Goal: Task Accomplishment & Management: Manage account settings

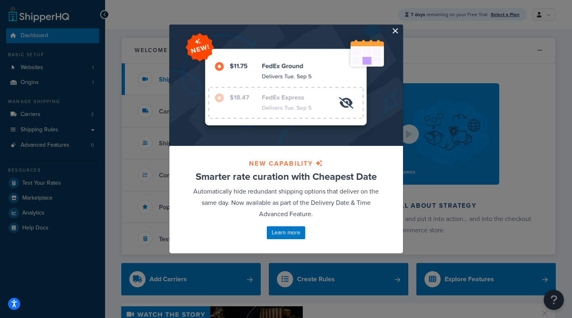
click at [401, 27] on button "button" at bounding box center [402, 26] width 2 height 2
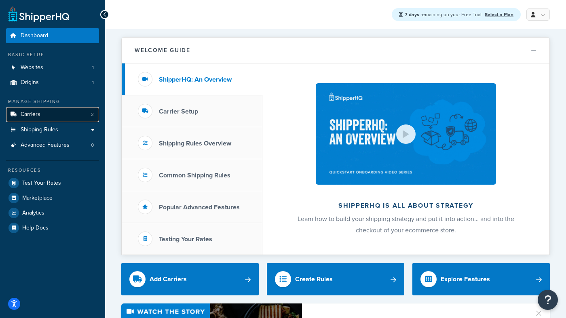
click at [47, 112] on link "Carriers 2" at bounding box center [52, 114] width 93 height 15
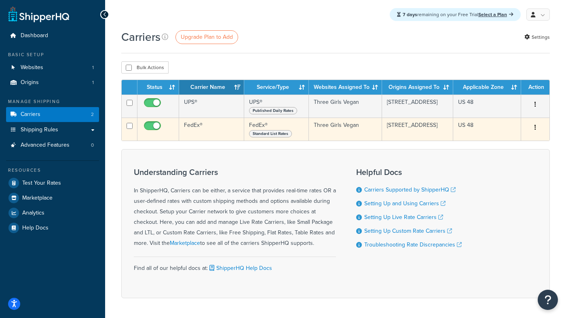
click at [533, 127] on button "button" at bounding box center [535, 127] width 11 height 13
click at [508, 144] on link "Edit" at bounding box center [503, 144] width 64 height 17
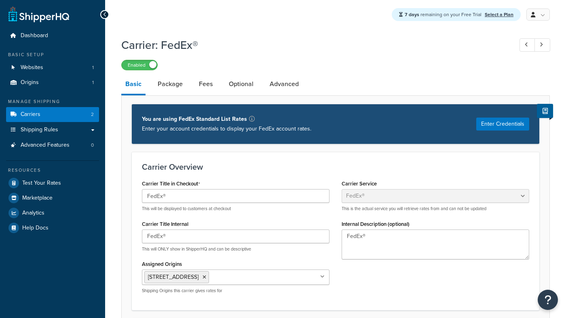
select select "fedEx"
select select "REGULAR_PICKUP"
select select "YOUR_PACKAGING"
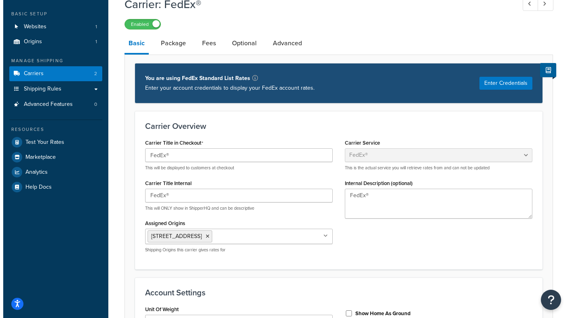
scroll to position [40, 0]
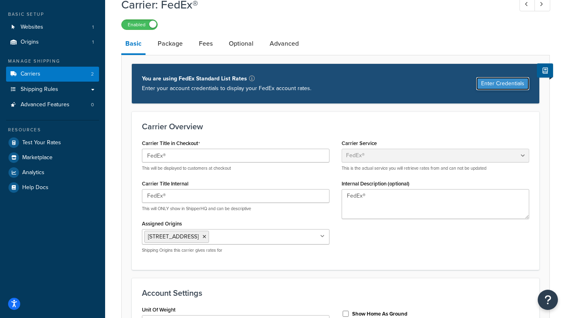
click at [516, 82] on button "Enter Credentials" at bounding box center [502, 83] width 53 height 13
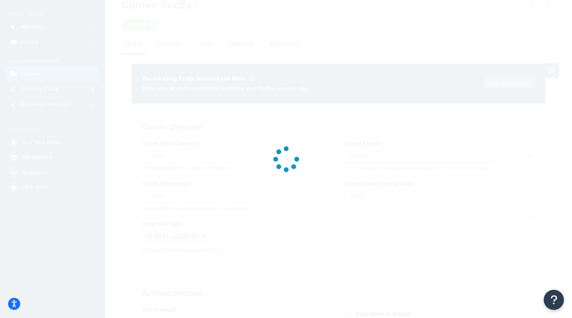
select select "US"
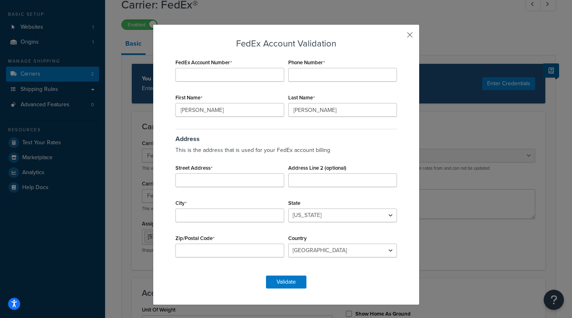
click at [399, 37] on button "button" at bounding box center [398, 38] width 2 height 2
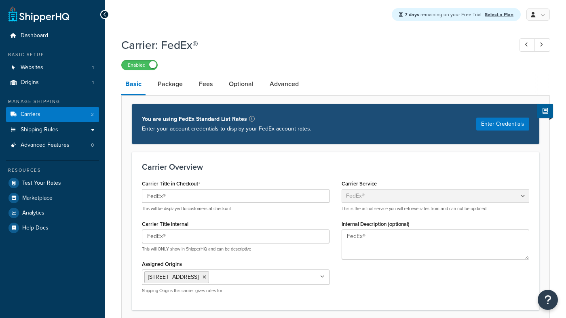
select select "fedEx"
select select "REGULAR_PICKUP"
select select "YOUR_PACKAGING"
click at [300, 239] on input "FedEx®" at bounding box center [236, 237] width 188 height 14
click at [174, 84] on link "Package" at bounding box center [170, 83] width 33 height 19
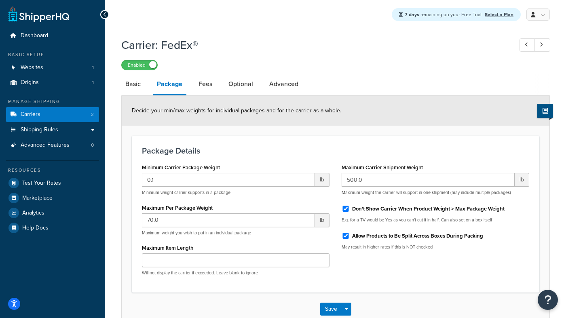
click at [546, 110] on icon at bounding box center [544, 111] width 5 height 6
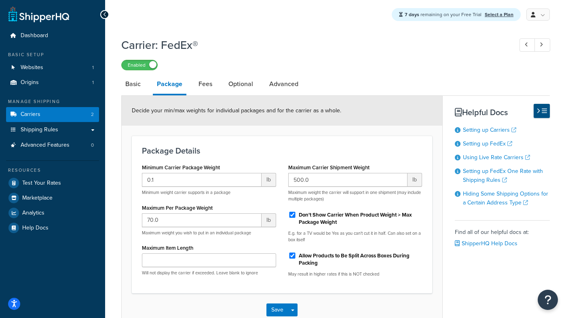
click at [546, 110] on icon at bounding box center [544, 111] width 5 height 6
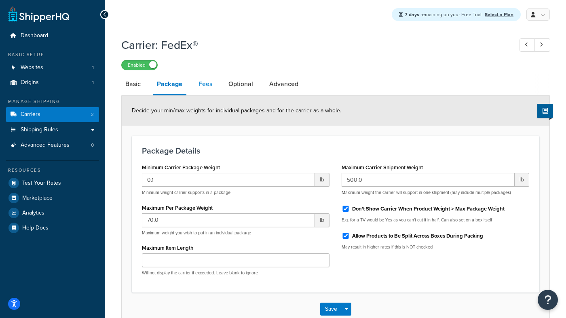
click at [207, 84] on link "Fees" at bounding box center [205, 83] width 22 height 19
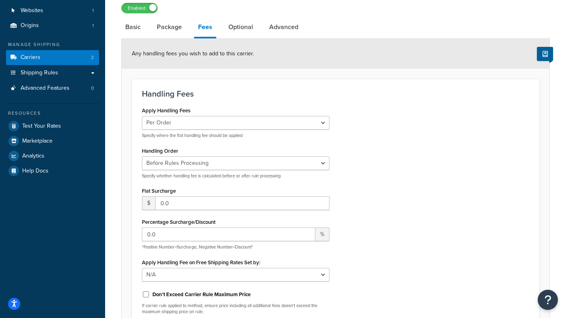
scroll to position [57, 0]
click at [238, 27] on link "Optional" at bounding box center [240, 27] width 33 height 19
select select "business"
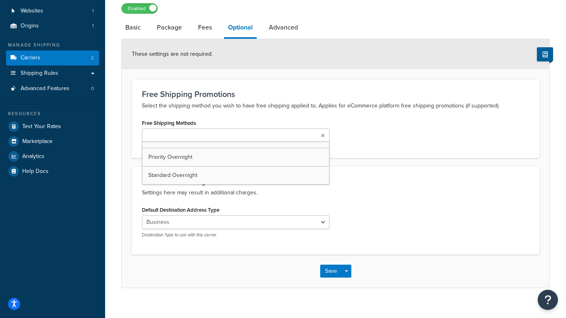
click at [309, 136] on ul at bounding box center [236, 135] width 188 height 13
click at [382, 145] on div "Free Shipping Methods Priority Overnight Standard Overnight" at bounding box center [335, 132] width 399 height 31
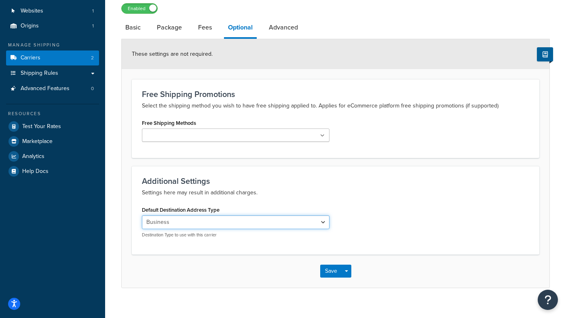
click at [319, 220] on select "Residential Business" at bounding box center [236, 222] width 188 height 14
click at [280, 30] on link "Advanced" at bounding box center [283, 27] width 37 height 19
select select "false"
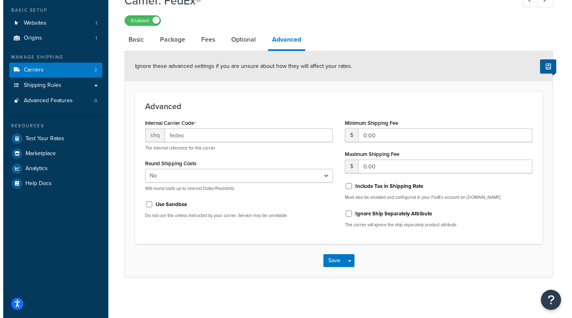
scroll to position [45, 0]
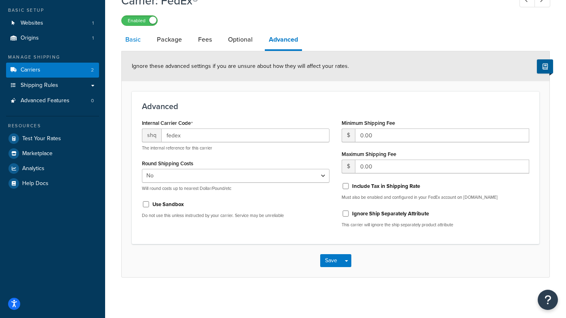
click at [133, 39] on link "Basic" at bounding box center [132, 39] width 23 height 19
select select "fedEx"
select select "REGULAR_PICKUP"
select select "YOUR_PACKAGING"
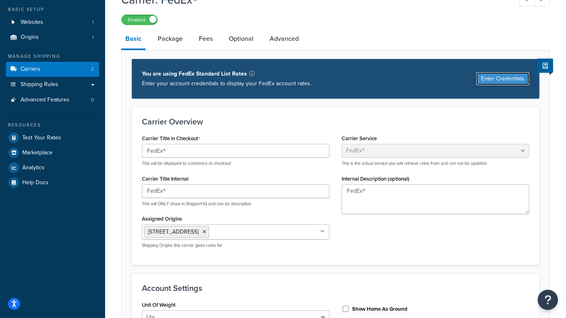
click at [501, 77] on button "Enter Credentials" at bounding box center [502, 78] width 53 height 13
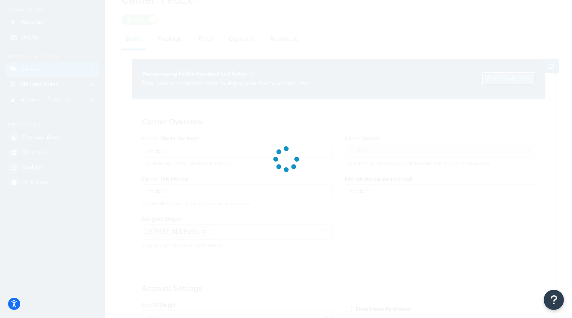
select select "US"
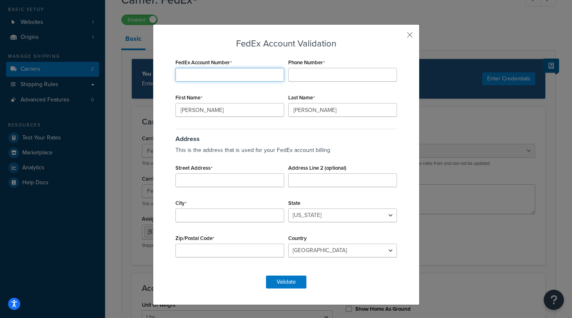
click at [265, 74] on input "FedEx Account Number" at bounding box center [229, 75] width 109 height 14
paste input "ca_b217316525374617a9866bf460f39410"
type input "ca_b217316525374617a9866bf460f39410"
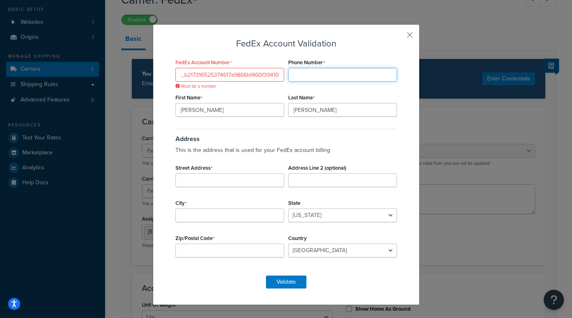
scroll to position [0, 0]
click at [297, 76] on input "Phone Number" at bounding box center [342, 75] width 109 height 14
type input "203-896-0411"
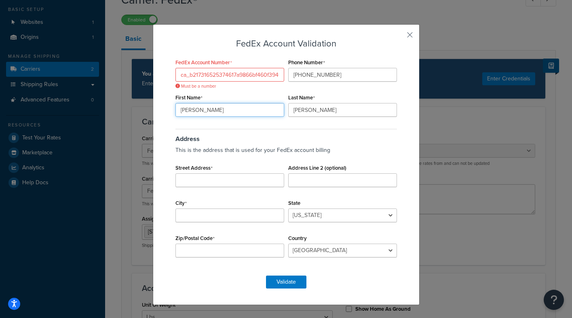
drag, startPoint x: 203, startPoint y: 111, endPoint x: 180, endPoint y: 106, distance: 23.2
click at [180, 106] on input "Tracy" at bounding box center [229, 110] width 109 height 14
click at [181, 113] on input "Tracy" at bounding box center [229, 110] width 109 height 14
click at [273, 283] on button "Validate" at bounding box center [286, 282] width 40 height 13
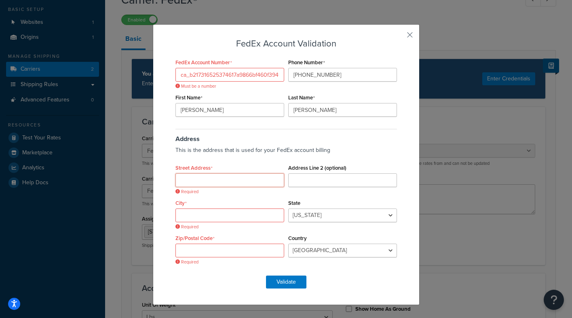
click at [204, 183] on input "Street Address" at bounding box center [229, 180] width 109 height 14
type input "645 Boston Post Rd"
click at [217, 215] on input "City" at bounding box center [229, 216] width 109 height 14
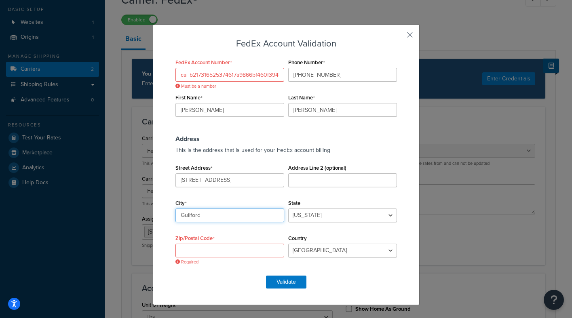
type input "Guilford"
click at [216, 251] on input "Zip/Postal Code" at bounding box center [229, 251] width 109 height 14
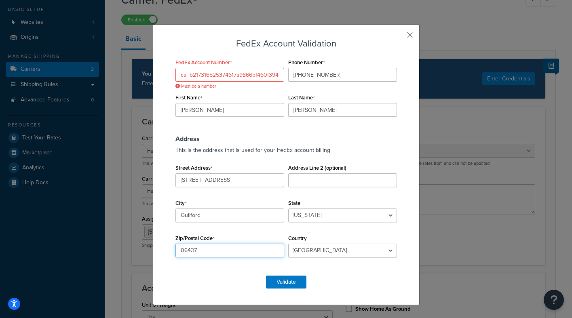
type input "06437"
click at [325, 215] on select "Alabama Alaska American Samoa Arizona Arkansas Armed Forces Americas Armed Forc…" at bounding box center [342, 216] width 109 height 14
select select "CT"
click at [288, 209] on select "Alabama Alaska American Samoa Arizona Arkansas Armed Forces Americas Armed Forc…" at bounding box center [342, 216] width 109 height 14
drag, startPoint x: 211, startPoint y: 110, endPoint x: 164, endPoint y: 112, distance: 47.7
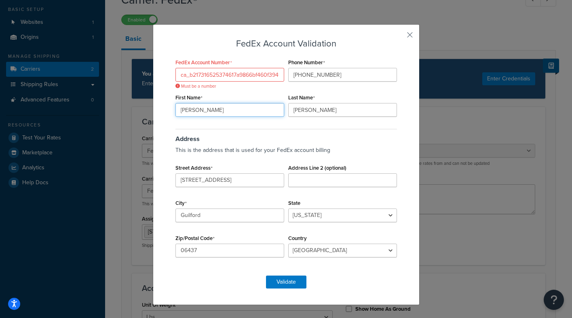
click at [164, 112] on div "FedEx Account Validation FedEx Account Number ca_b217316525374617a9866bf460f394…" at bounding box center [286, 164] width 267 height 281
type input "Three"
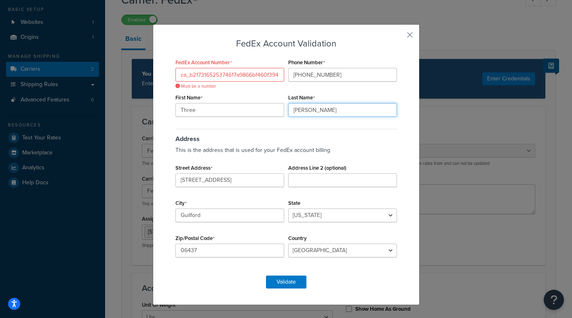
drag, startPoint x: 320, startPoint y: 110, endPoint x: 279, endPoint y: 102, distance: 41.6
click at [279, 106] on div "FedEx Account Number ca_b217316525374617a9866bf460f39410 Must be a number Phone…" at bounding box center [286, 162] width 226 height 211
type input "Girls Vegan"
click at [287, 281] on button "Validate" at bounding box center [286, 282] width 40 height 13
click at [290, 280] on button "Validate" at bounding box center [286, 282] width 40 height 13
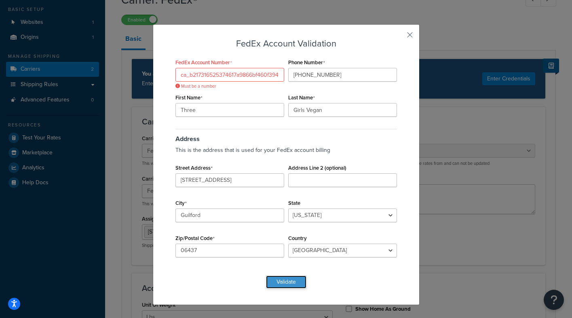
click at [290, 280] on button "Validate" at bounding box center [286, 282] width 40 height 13
click at [210, 74] on input "ca_b217316525374617a9866bf460f39410" at bounding box center [229, 75] width 109 height 14
drag, startPoint x: 177, startPoint y: 76, endPoint x: 318, endPoint y: 93, distance: 141.8
click at [318, 93] on div "FedEx Account Number ca_b217316525374617a9866bf460f39410 Must be a number Phone…" at bounding box center [286, 162] width 226 height 211
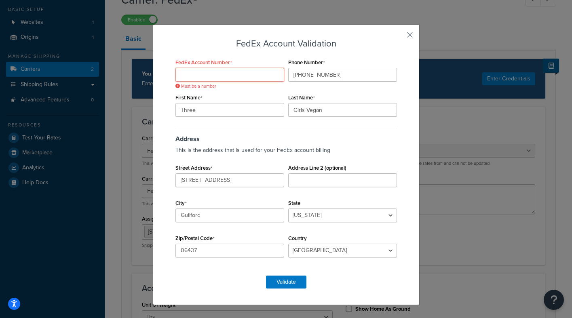
scroll to position [0, 0]
click at [399, 37] on button "button" at bounding box center [398, 38] width 2 height 2
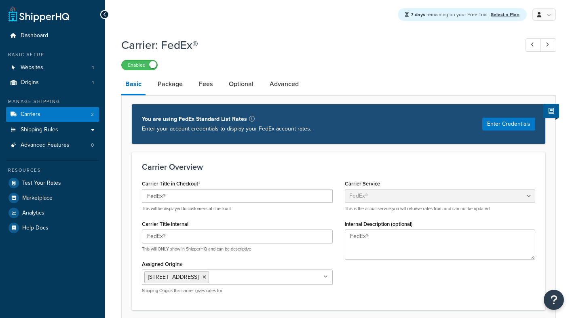
select select "fedEx"
select select "REGULAR_PICKUP"
select select "YOUR_PACKAGING"
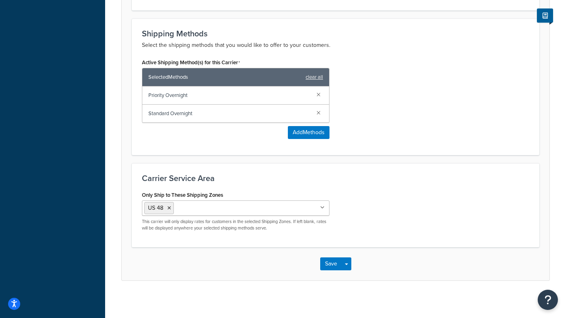
scroll to position [490, 0]
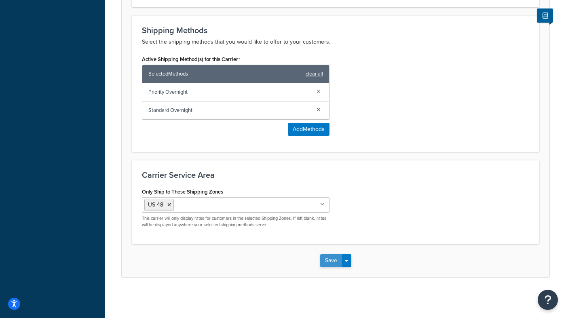
click at [333, 260] on button "Save" at bounding box center [331, 260] width 22 height 13
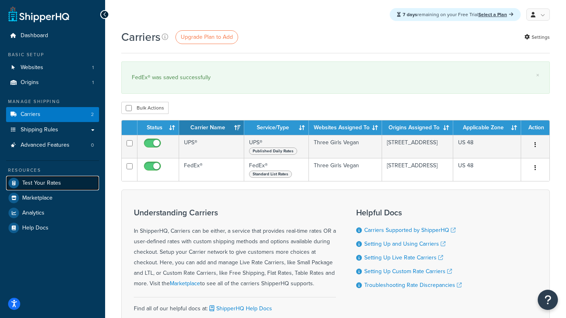
click at [42, 183] on span "Test Your Rates" at bounding box center [41, 183] width 39 height 7
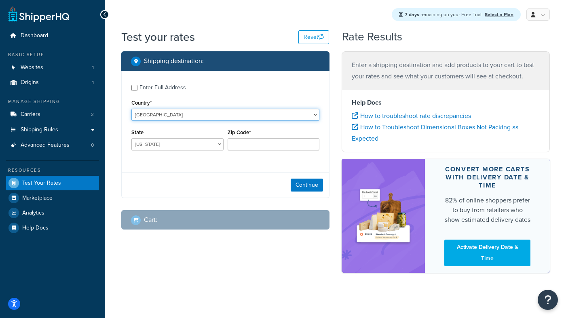
click at [234, 116] on select "[GEOGRAPHIC_DATA] [GEOGRAPHIC_DATA] [GEOGRAPHIC_DATA] [GEOGRAPHIC_DATA] [GEOGRA…" at bounding box center [225, 115] width 188 height 12
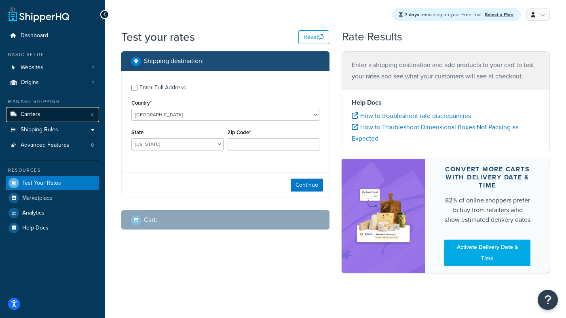
click at [49, 118] on link "Carriers 2" at bounding box center [52, 114] width 93 height 15
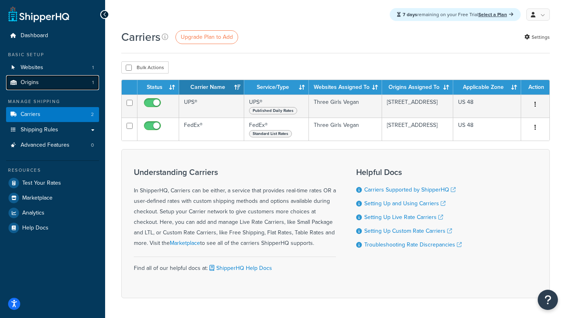
click at [38, 83] on link "Origins 1" at bounding box center [52, 82] width 93 height 15
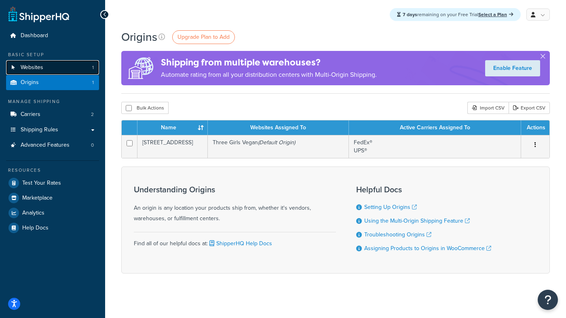
click at [38, 69] on span "Websites" at bounding box center [32, 67] width 23 height 7
